Goal: Task Accomplishment & Management: Manage account settings

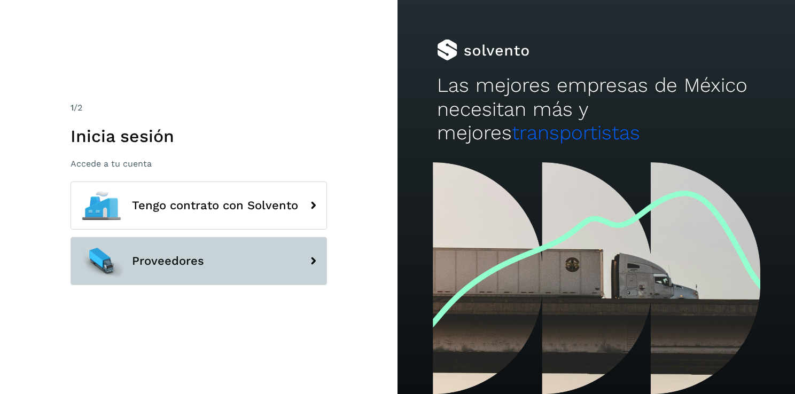
click at [269, 269] on button "Proveedores" at bounding box center [198, 261] width 256 height 48
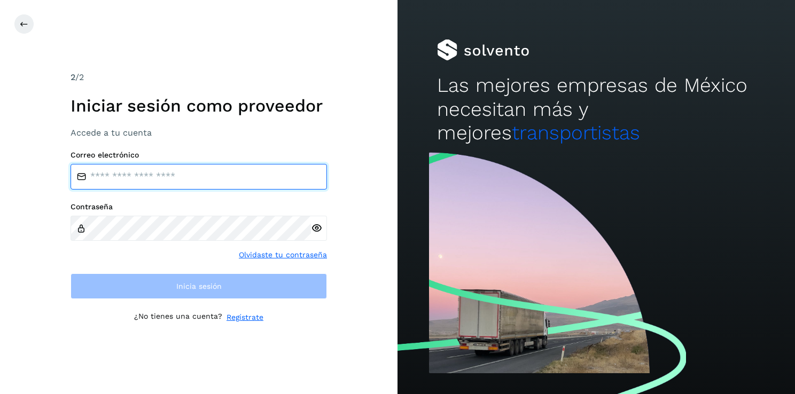
type input "**********"
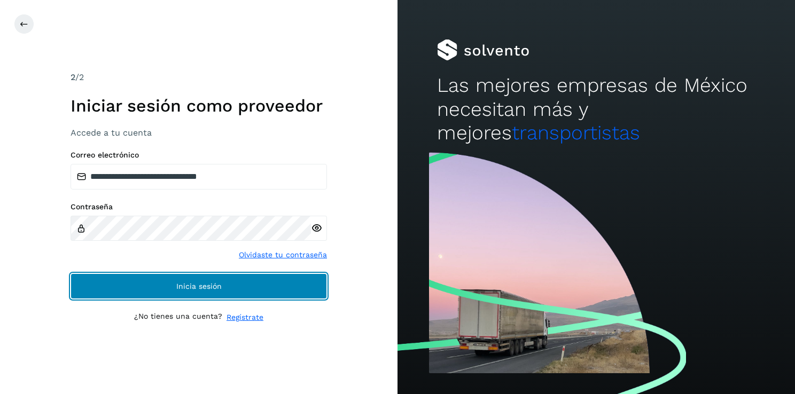
click at [292, 284] on button "Inicia sesión" at bounding box center [198, 286] width 256 height 26
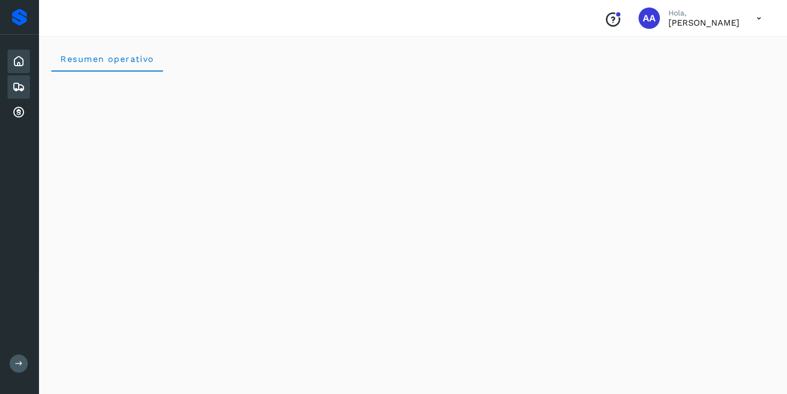
click at [13, 83] on icon at bounding box center [18, 87] width 13 height 13
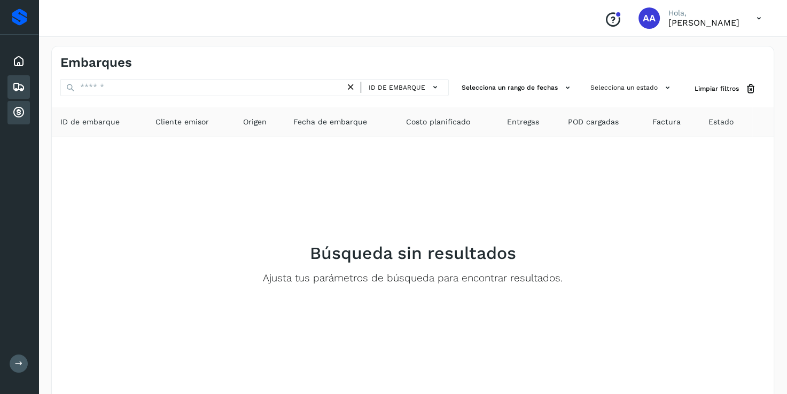
click at [10, 110] on div "Cuentas por cobrar" at bounding box center [18, 112] width 22 height 23
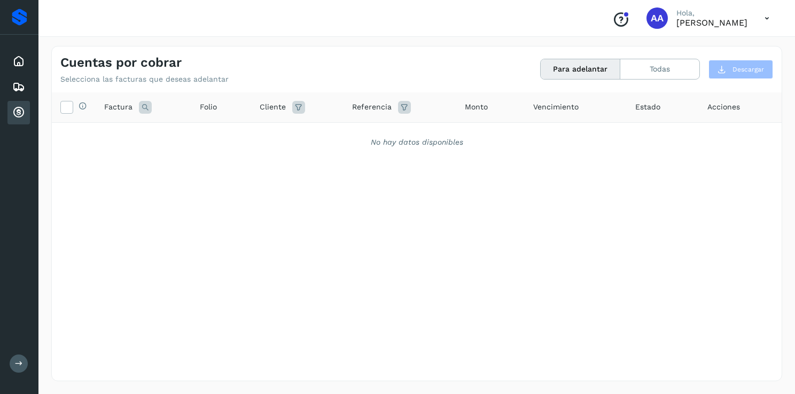
click at [521, 253] on div "Selecciona todas las facturas disponibles para adelanto Factura Folio Cliente R…" at bounding box center [417, 214] width 730 height 245
click at [560, 207] on div "Selecciona todas las facturas disponibles para adelanto Factura Folio Cliente R…" at bounding box center [417, 214] width 730 height 245
click at [785, 101] on div "Cuentas por cobrar Selecciona las facturas que deseas adelantar Para adelantar …" at bounding box center [416, 213] width 756 height 361
click at [786, 103] on div "Cuentas por cobrar Selecciona las facturas que deseas adelantar Para adelantar …" at bounding box center [416, 213] width 756 height 361
click at [686, 181] on div "Selecciona todas las facturas disponibles para adelanto Factura Folio Cliente R…" at bounding box center [417, 214] width 730 height 245
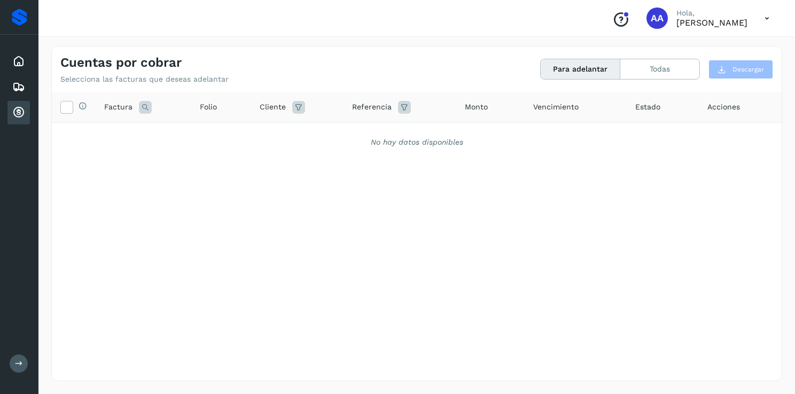
click at [471, 206] on div "Selecciona todas las facturas disponibles para adelanto Factura Folio Cliente R…" at bounding box center [417, 214] width 730 height 245
click at [763, 20] on icon at bounding box center [767, 18] width 22 height 22
click at [721, 59] on div "Cerrar sesión" at bounding box center [713, 47] width 127 height 37
click at [720, 54] on div "Cerrar sesión" at bounding box center [716, 38] width 122 height 36
click at [726, 42] on div "Cerrar sesión" at bounding box center [713, 48] width 127 height 20
